Goal: Information Seeking & Learning: Learn about a topic

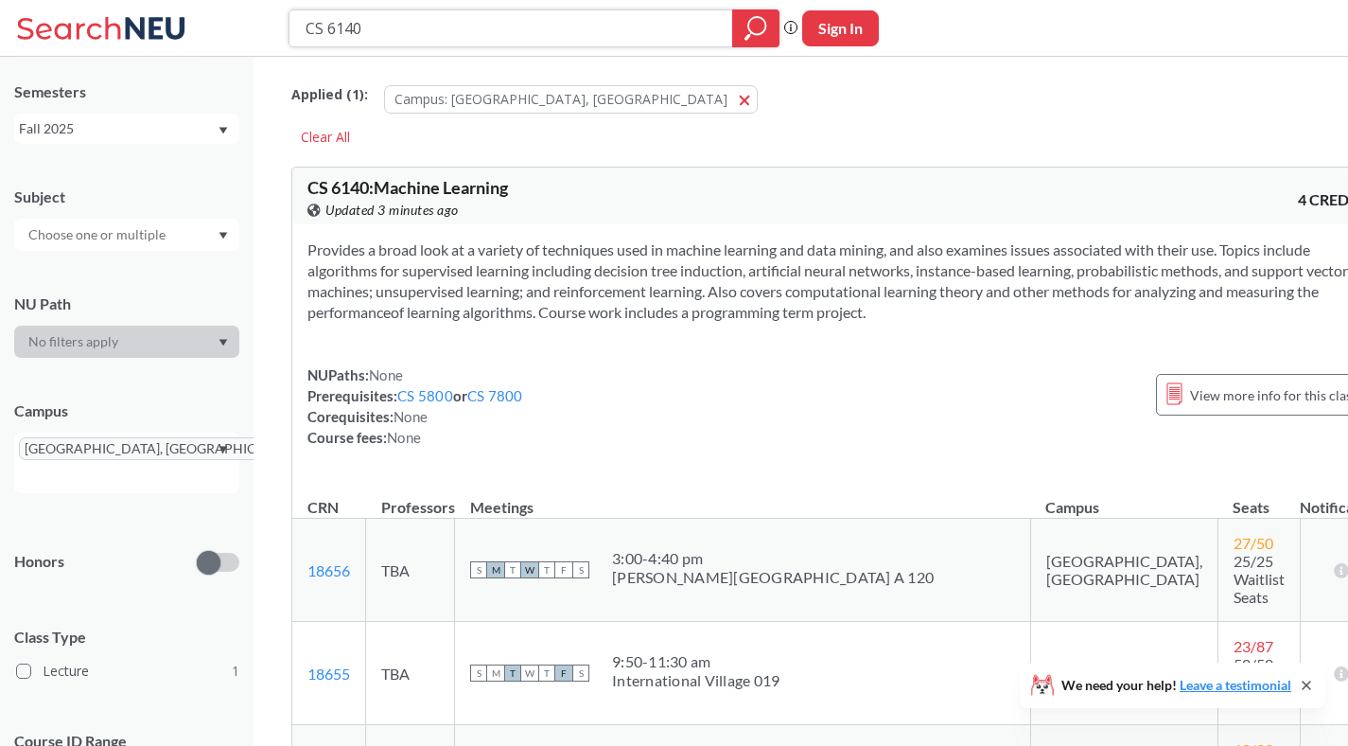
click at [372, 32] on input "CS 6140" at bounding box center [511, 28] width 415 height 32
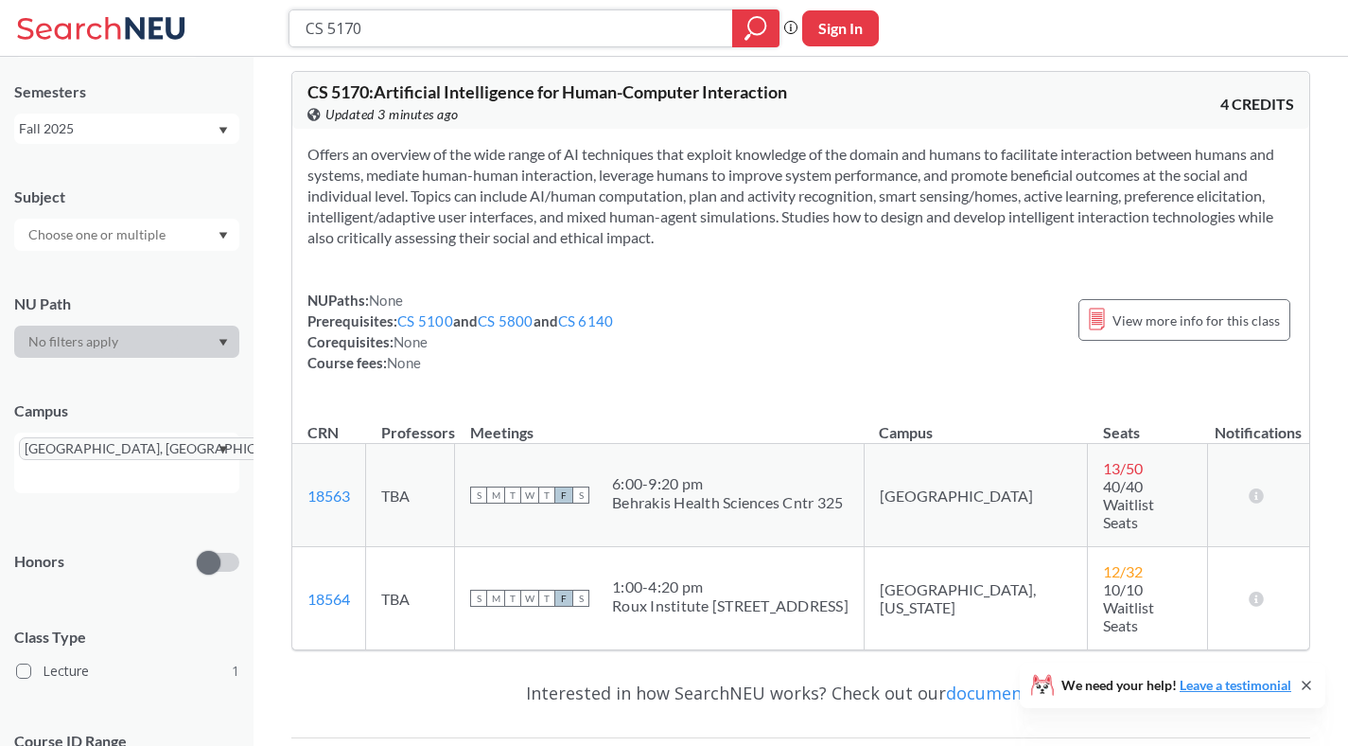
scroll to position [133, 0]
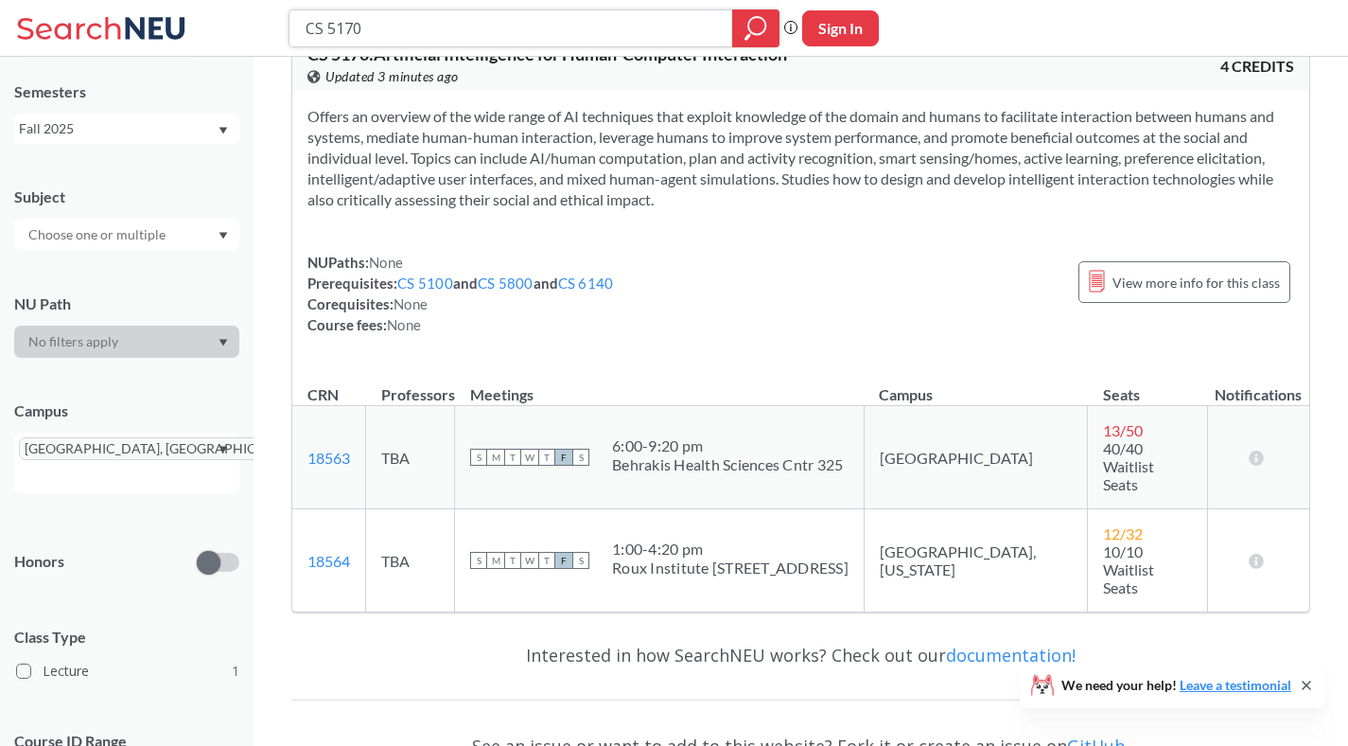
click at [352, 25] on input "CS 5170" at bounding box center [511, 28] width 415 height 32
click at [343, 31] on input "CS 5170" at bounding box center [511, 28] width 415 height 32
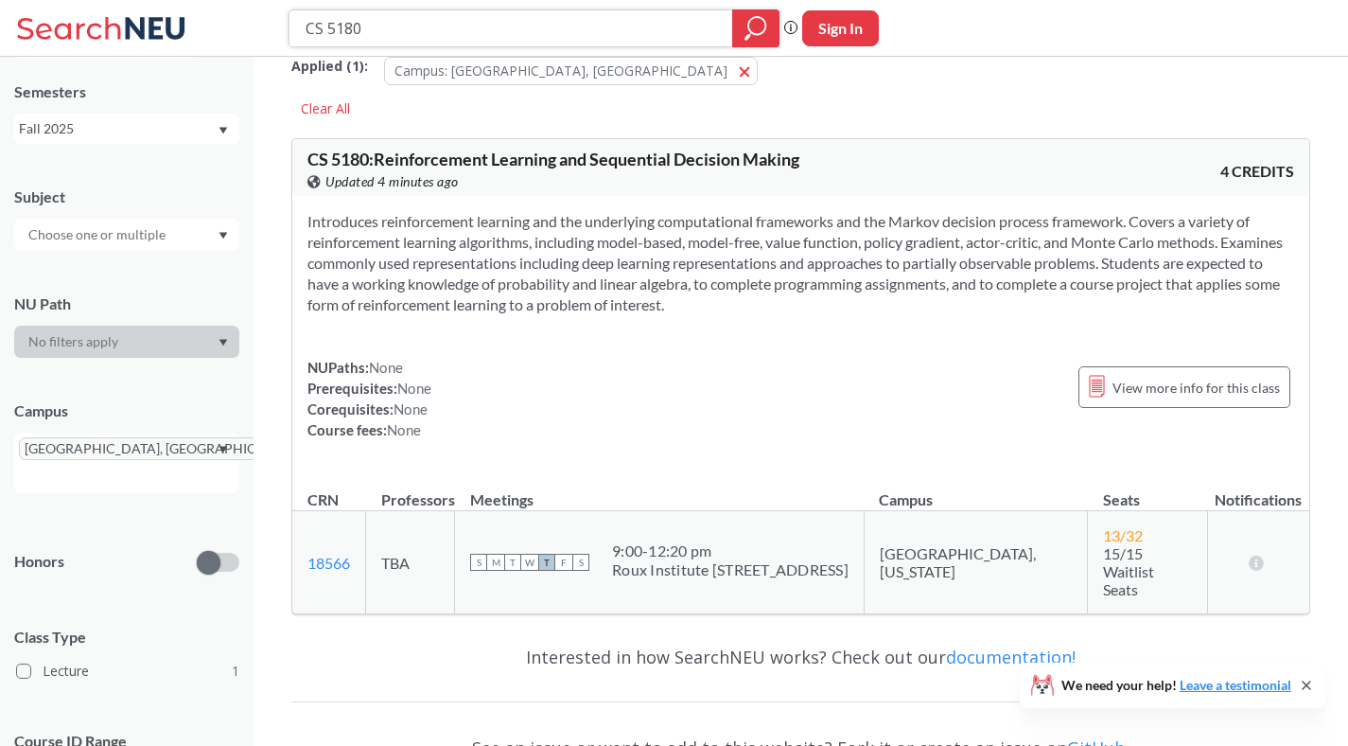
scroll to position [44, 0]
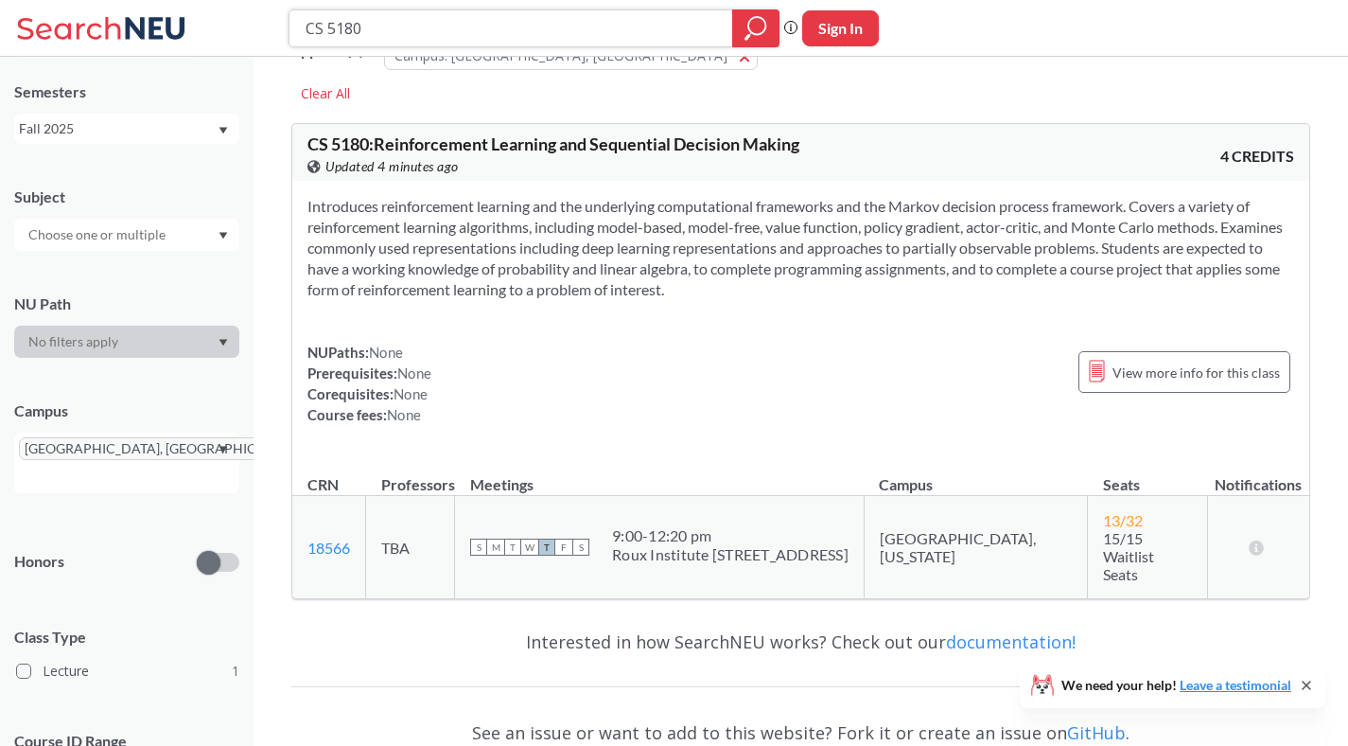
click at [408, 32] on input "CS 5180" at bounding box center [511, 28] width 415 height 32
type input "CS 6120"
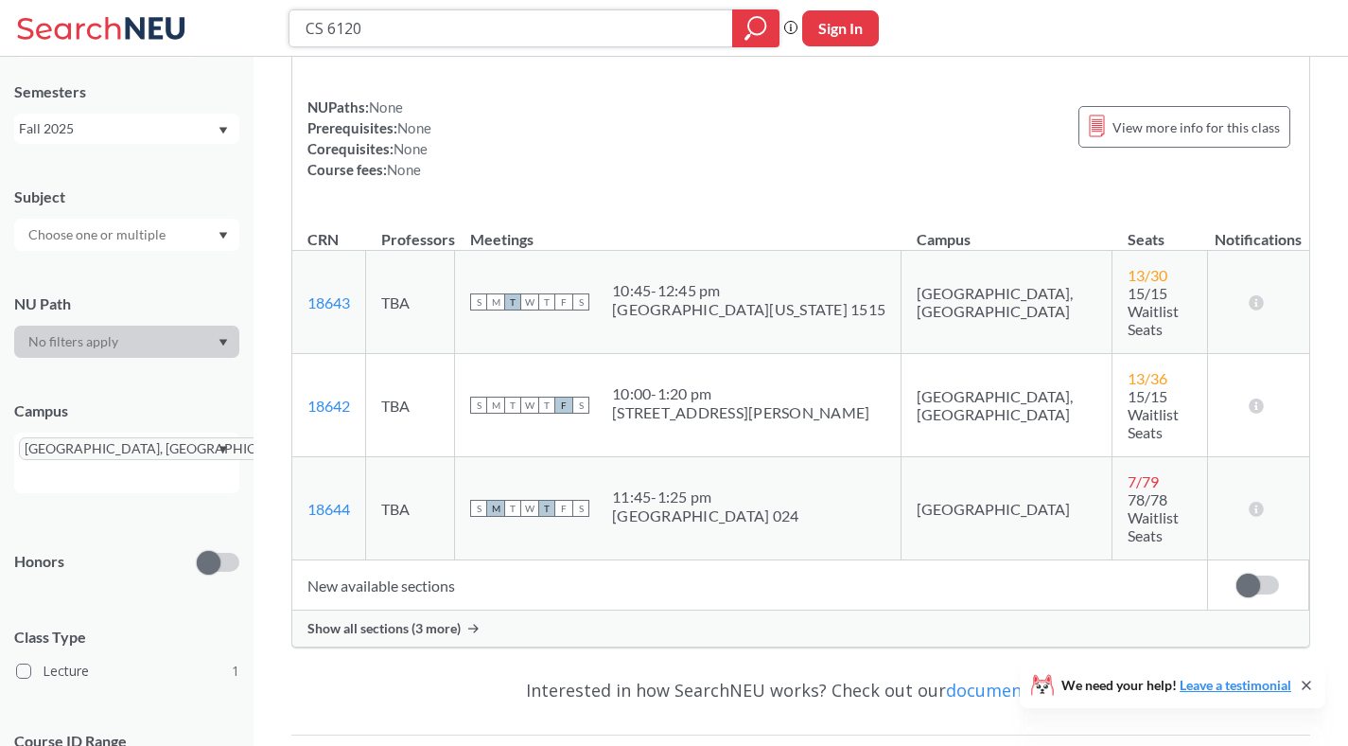
scroll to position [308, 0]
click at [467, 611] on div "Show all sections (3 more)" at bounding box center [800, 629] width 1017 height 36
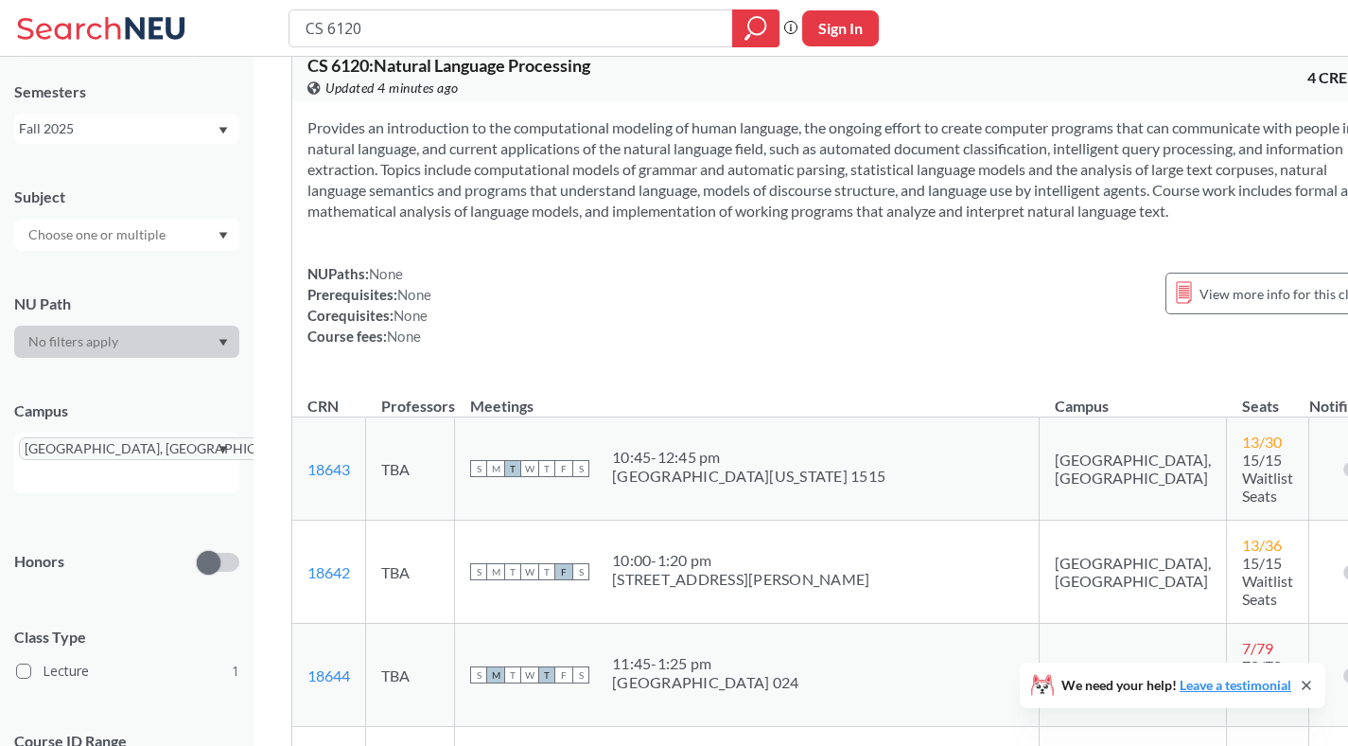
scroll to position [0, 0]
